Goal: Information Seeking & Learning: Learn about a topic

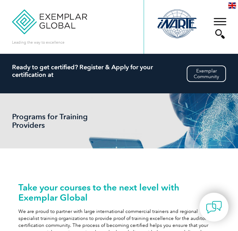
click at [232, 18] on header "Leading the way to excellence Search Login to the Community ▼" at bounding box center [119, 27] width 238 height 54
click at [223, 19] on div "▼" at bounding box center [219, 28] width 17 height 32
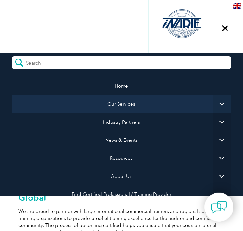
click at [153, 106] on link "Our Services" at bounding box center [121, 104] width 218 height 18
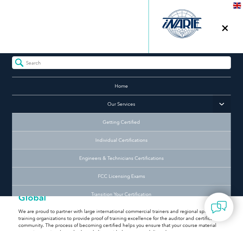
click at [121, 138] on link "Individual Certifications" at bounding box center [121, 140] width 218 height 18
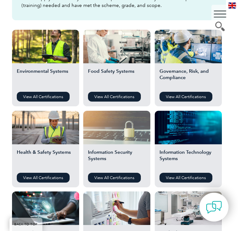
scroll to position [226, 0]
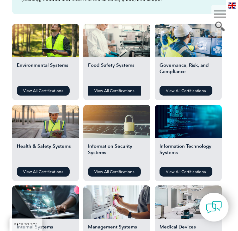
click at [108, 89] on link "View All Certifications" at bounding box center [114, 91] width 53 height 10
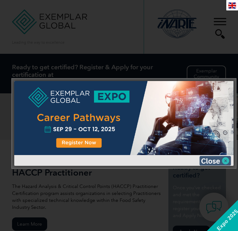
click at [216, 160] on img at bounding box center [215, 160] width 32 height 9
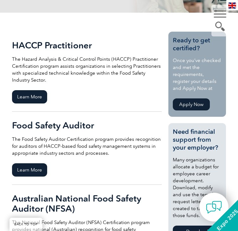
scroll to position [114, 0]
